Goal: Transaction & Acquisition: Obtain resource

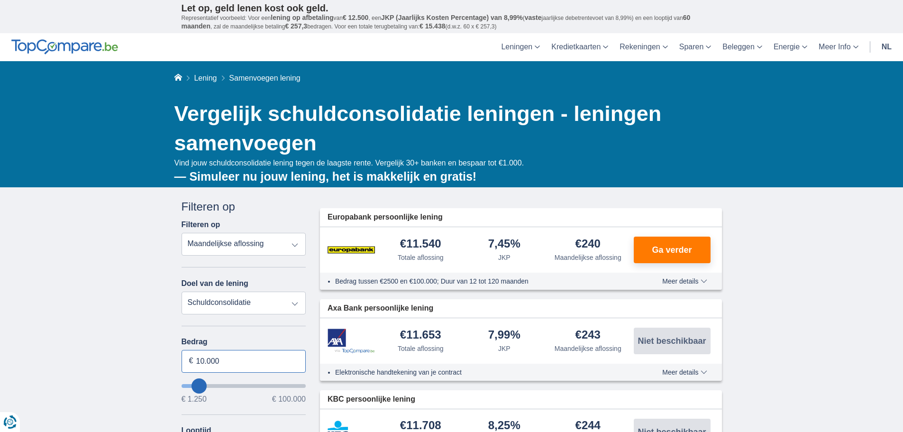
click at [235, 362] on input "10.000" at bounding box center [243, 361] width 125 height 23
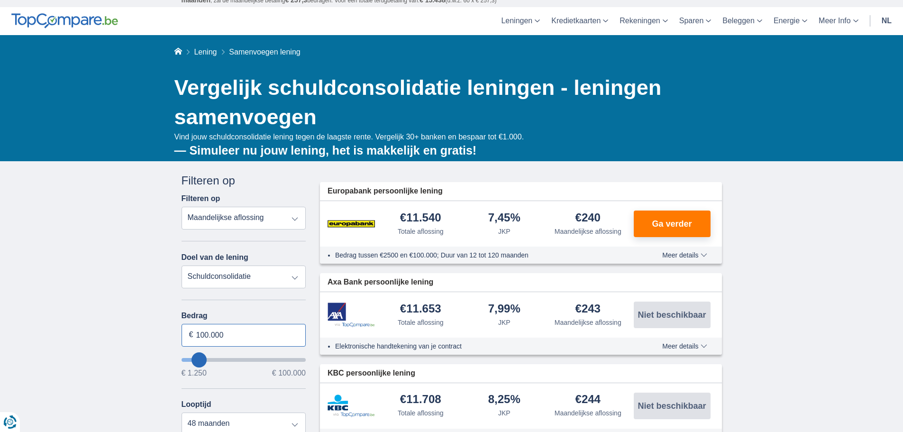
scroll to position [47, 0]
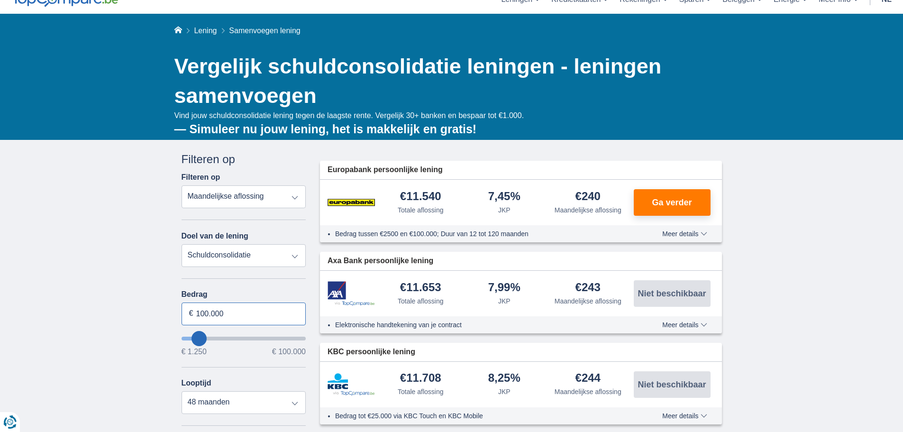
type input "100.000"
type input "99250"
select select "120"
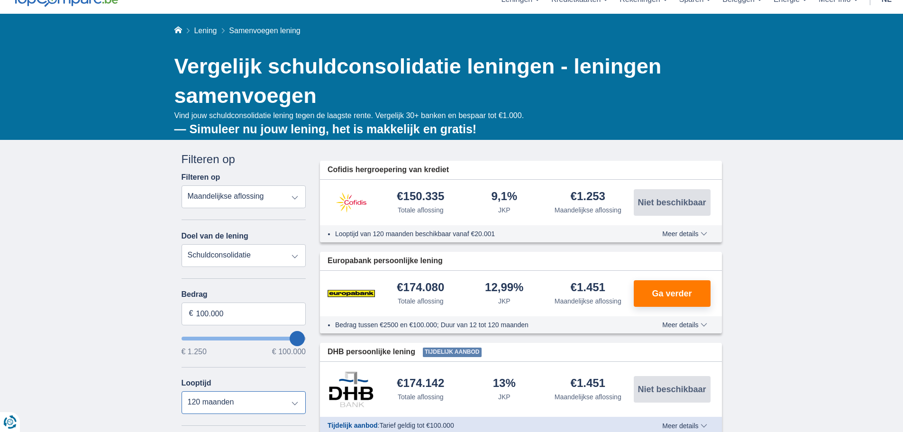
click at [227, 401] on select "12 maanden 18 maanden 24 maanden 30 maanden 36 maanden 42 maanden 48 maanden 60…" at bounding box center [243, 402] width 125 height 23
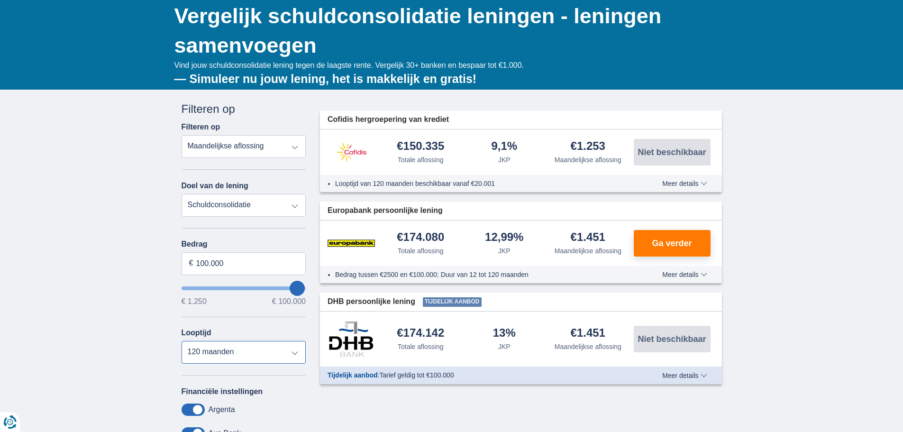
scroll to position [95, 0]
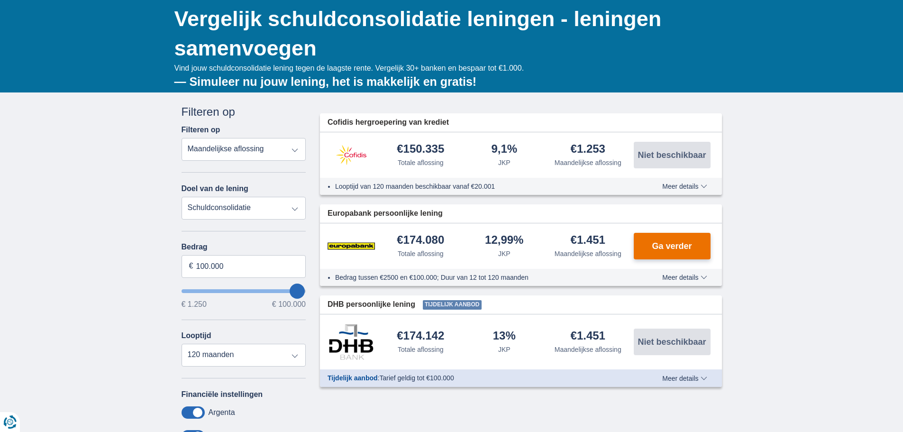
click at [664, 244] on span "Ga verder" at bounding box center [672, 246] width 40 height 9
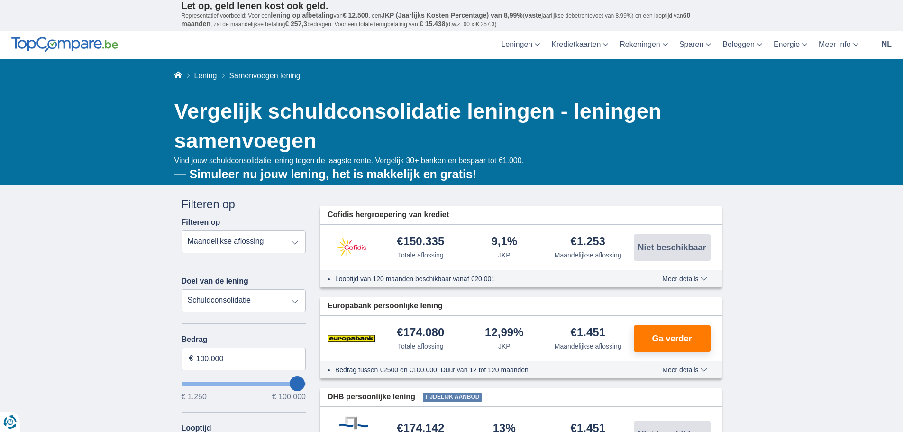
scroll to position [0, 0]
